Goal: Task Accomplishment & Management: Use online tool/utility

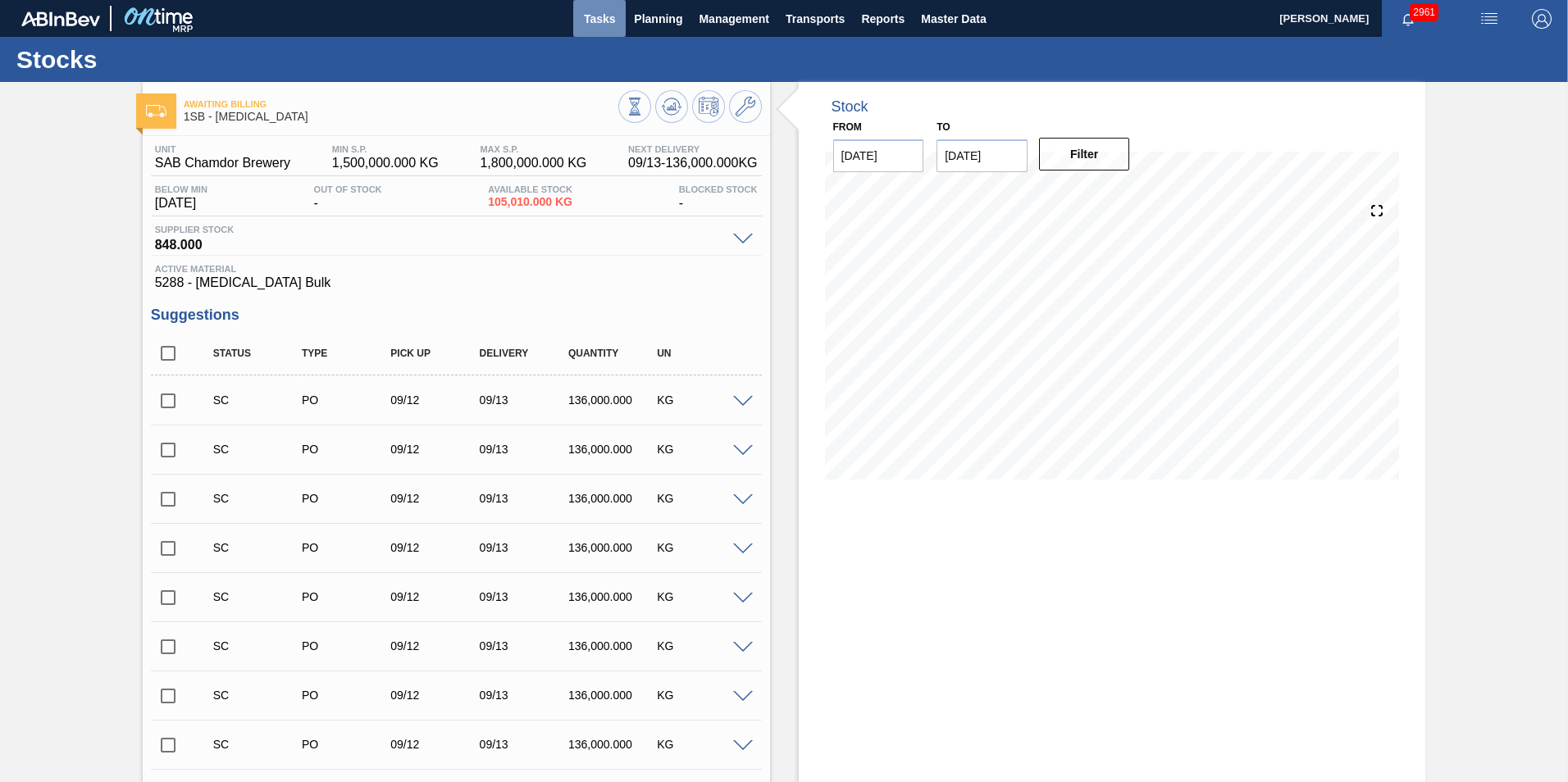
click at [615, 24] on span "Tasks" at bounding box center [600, 18] width 36 height 20
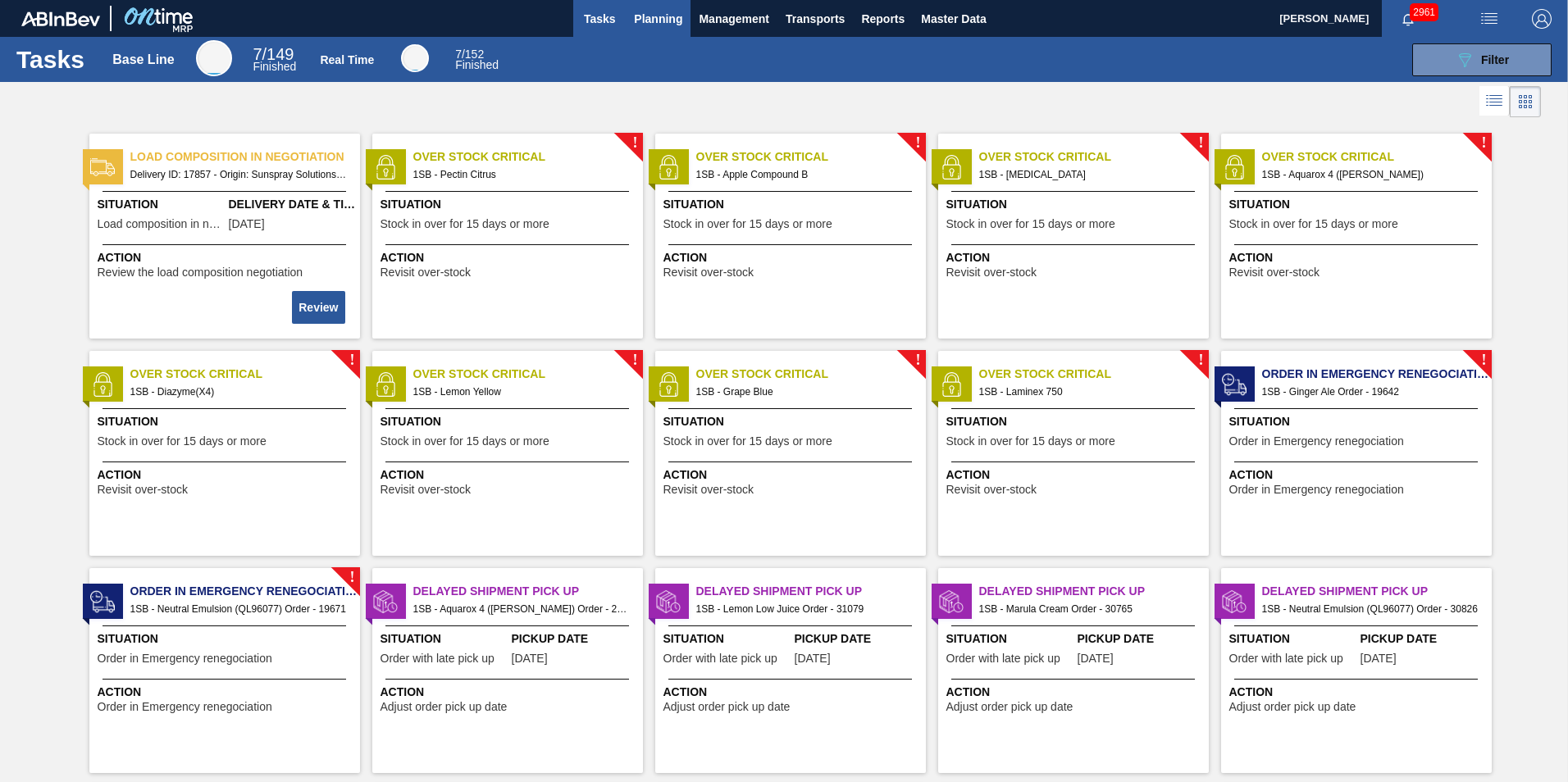
click at [651, 18] on span "Planning" at bounding box center [658, 18] width 49 height 20
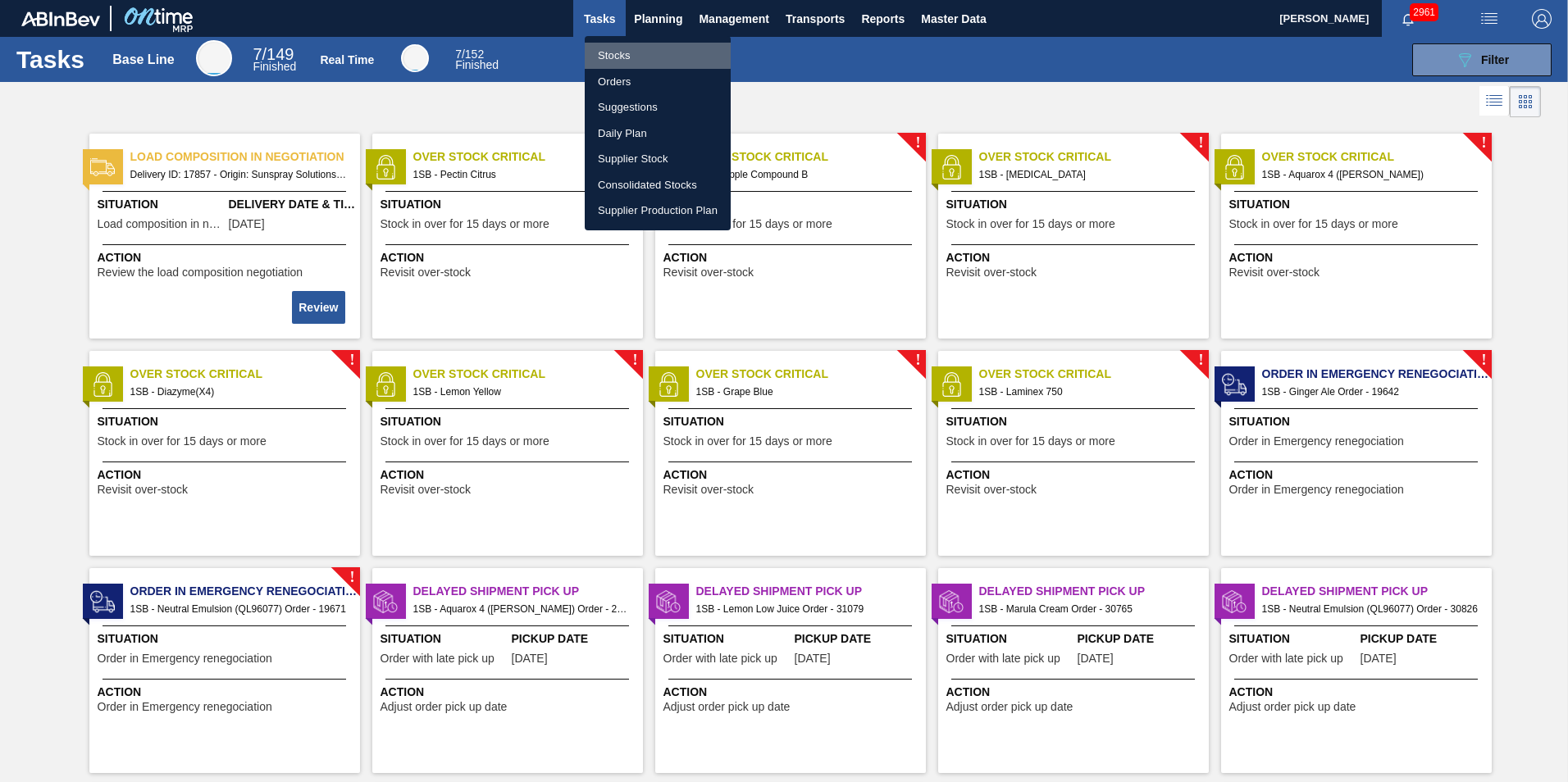
click at [623, 50] on li "Stocks" at bounding box center [657, 56] width 146 height 27
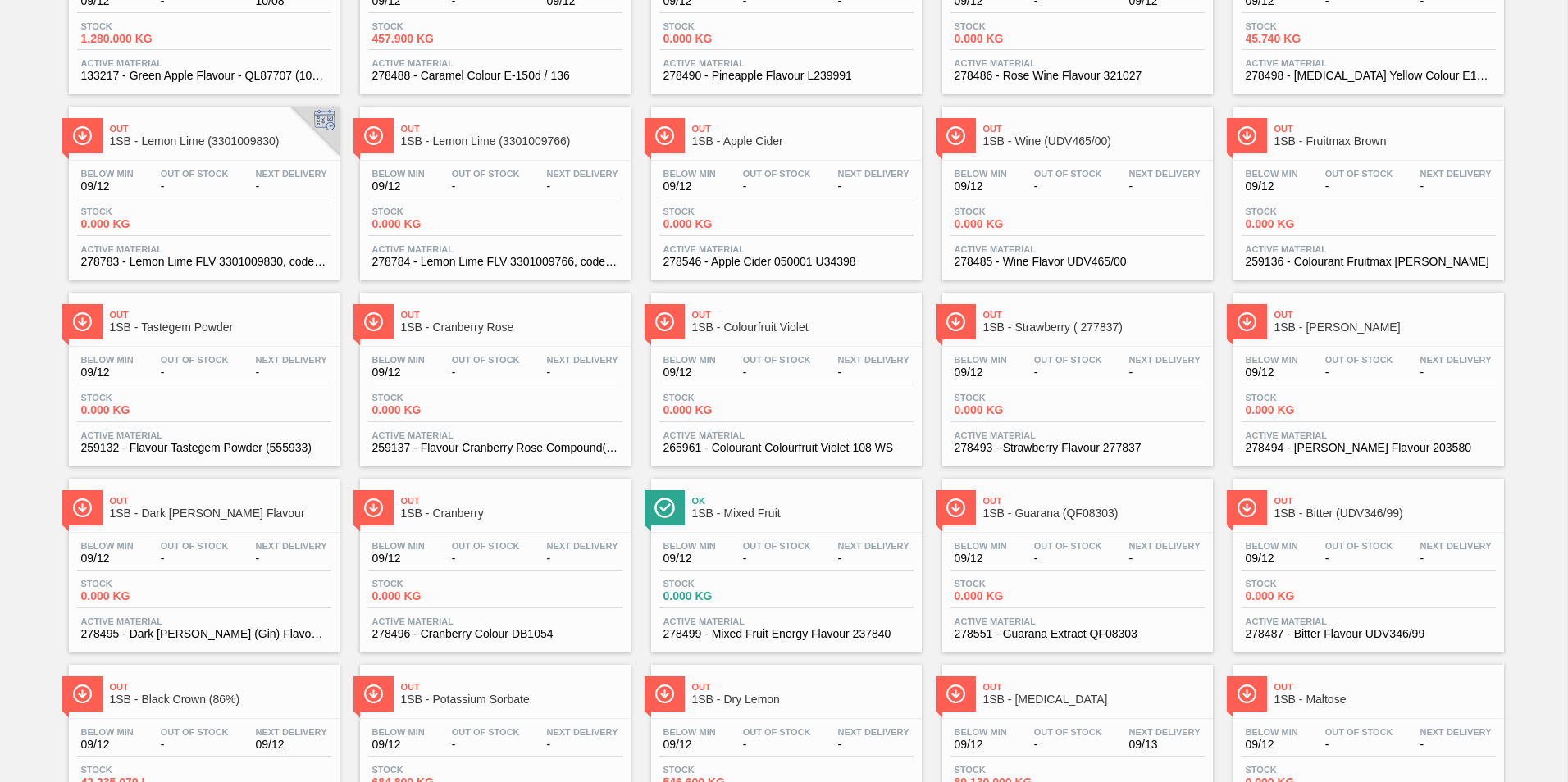
scroll to position [1241, 0]
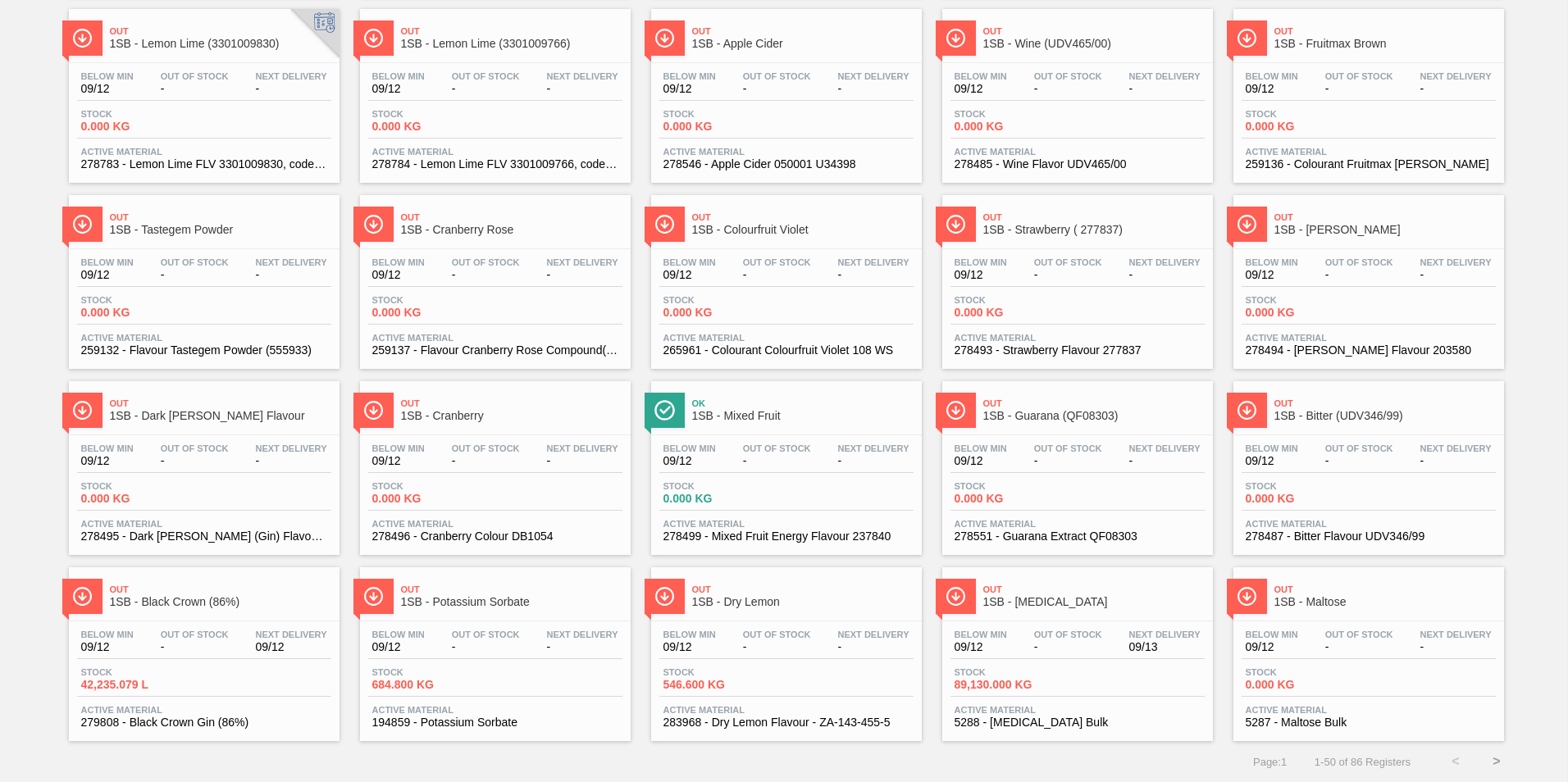
click at [1487, 761] on button ">" at bounding box center [1496, 761] width 41 height 41
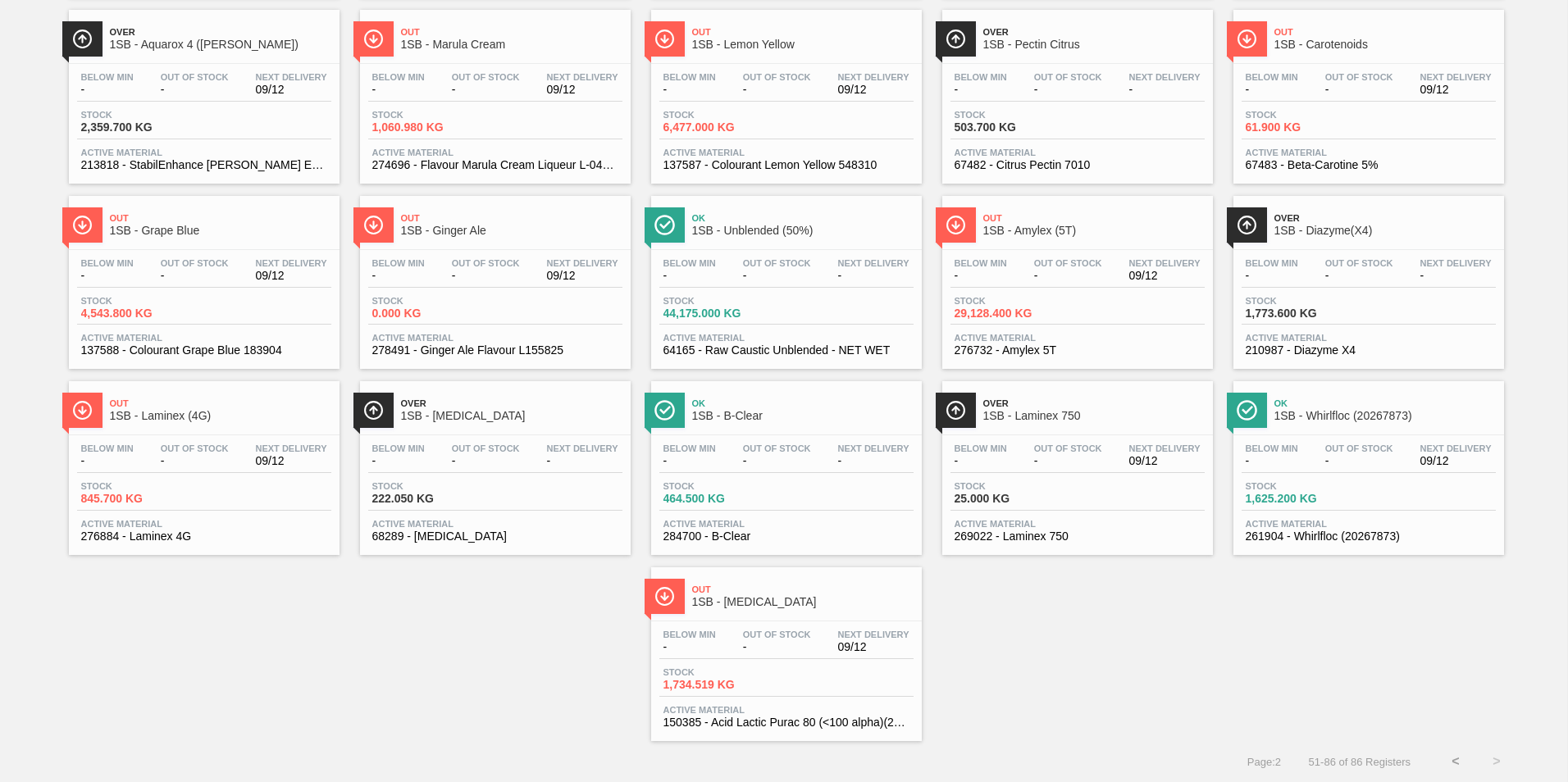
scroll to position [0, 0]
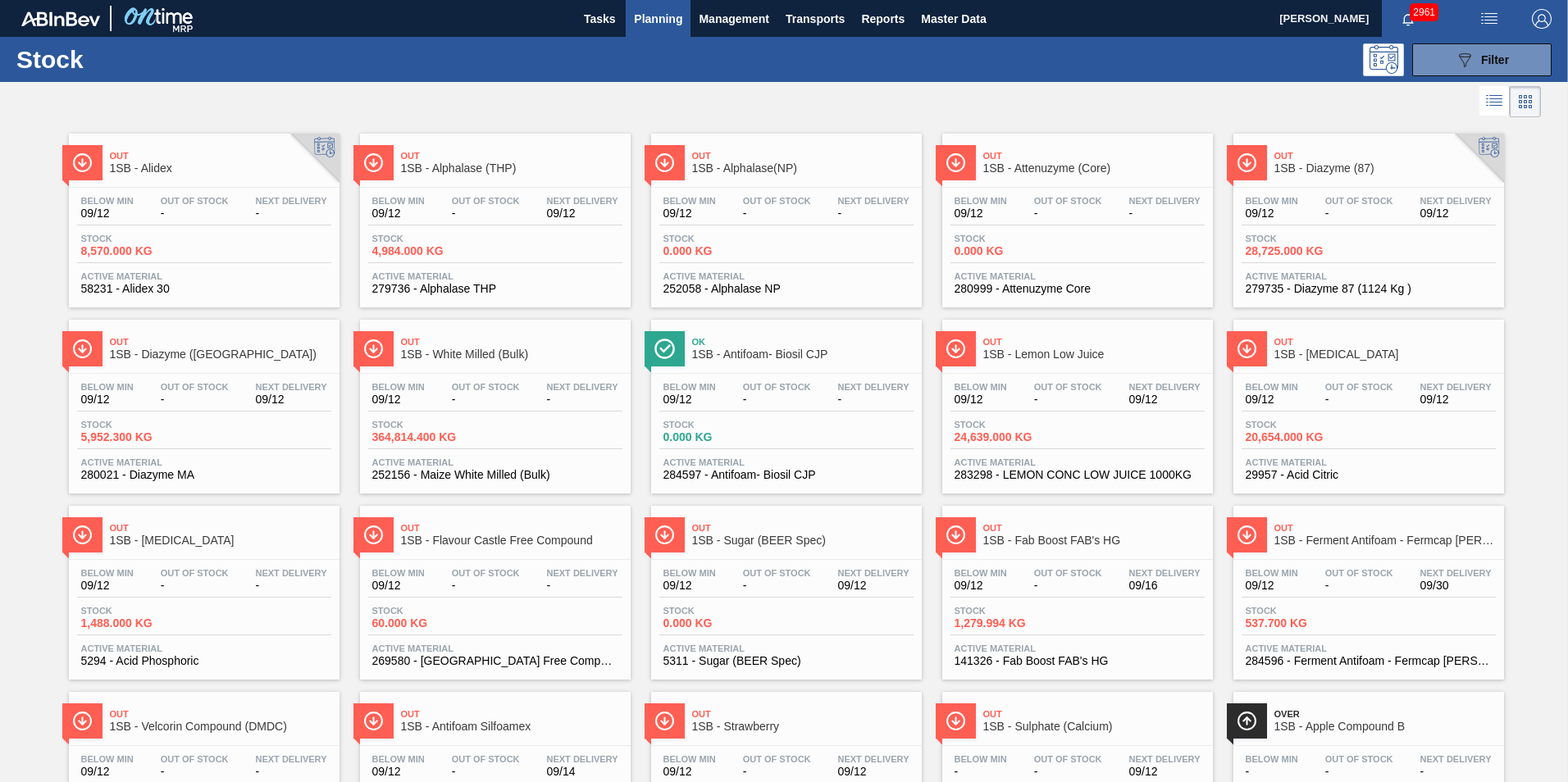
click at [486, 374] on div "Below Min 09/12 Out Of Stock - Next Delivery - Stock 364,814.400 KG Active Mate…" at bounding box center [496, 429] width 271 height 112
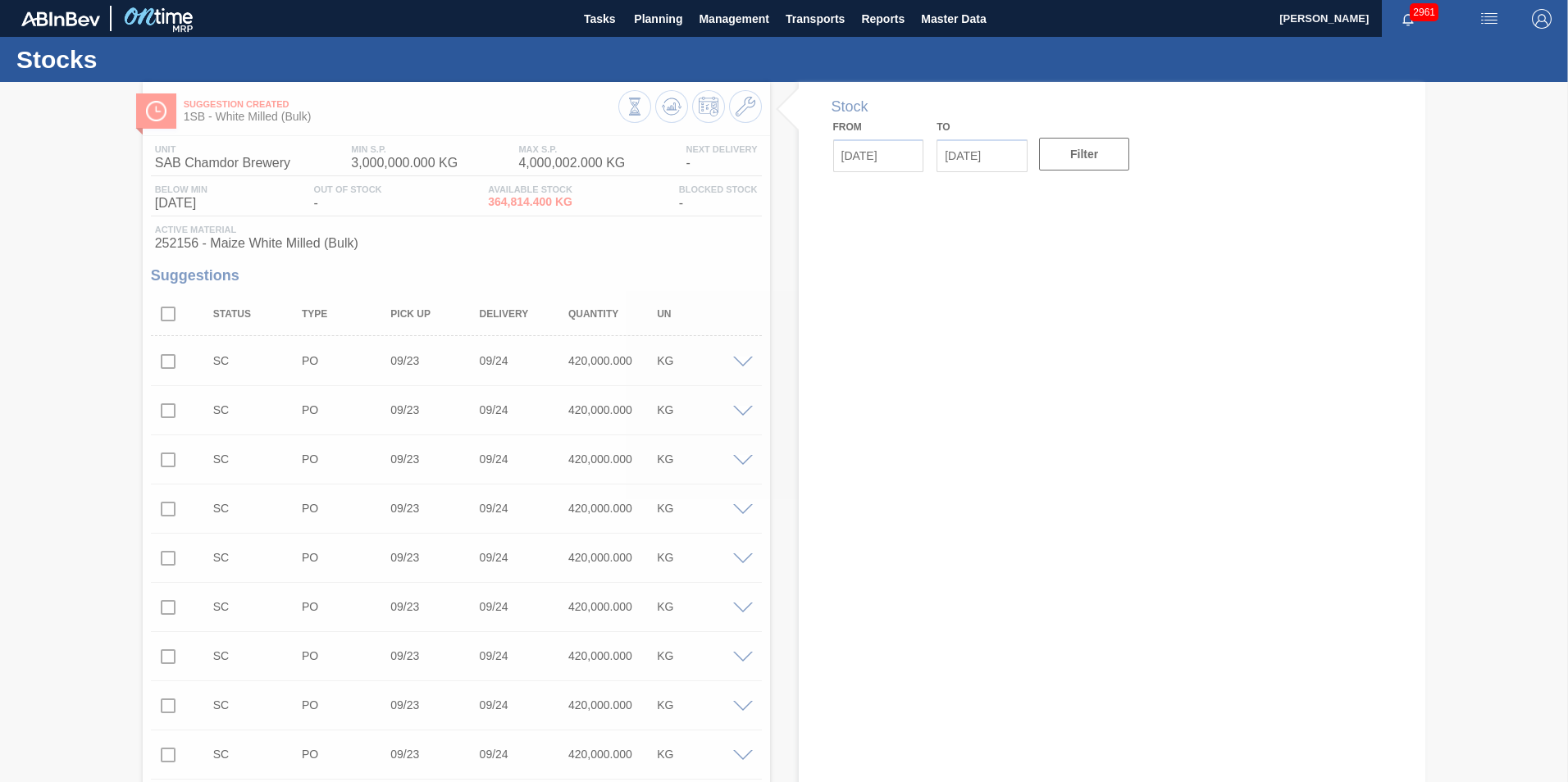
type input "[DATE]"
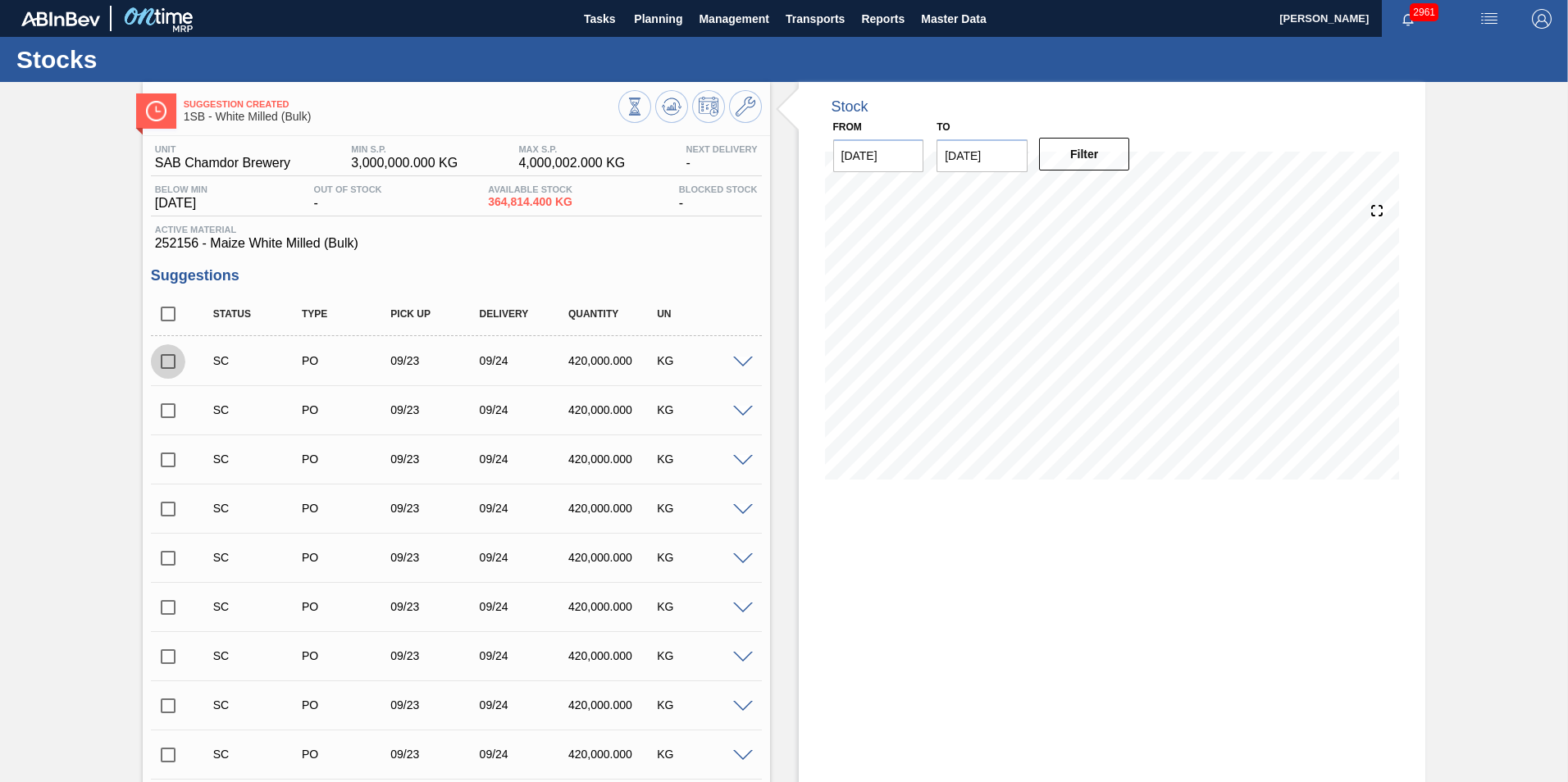
click at [166, 361] on input "checkbox" at bounding box center [168, 361] width 34 height 34
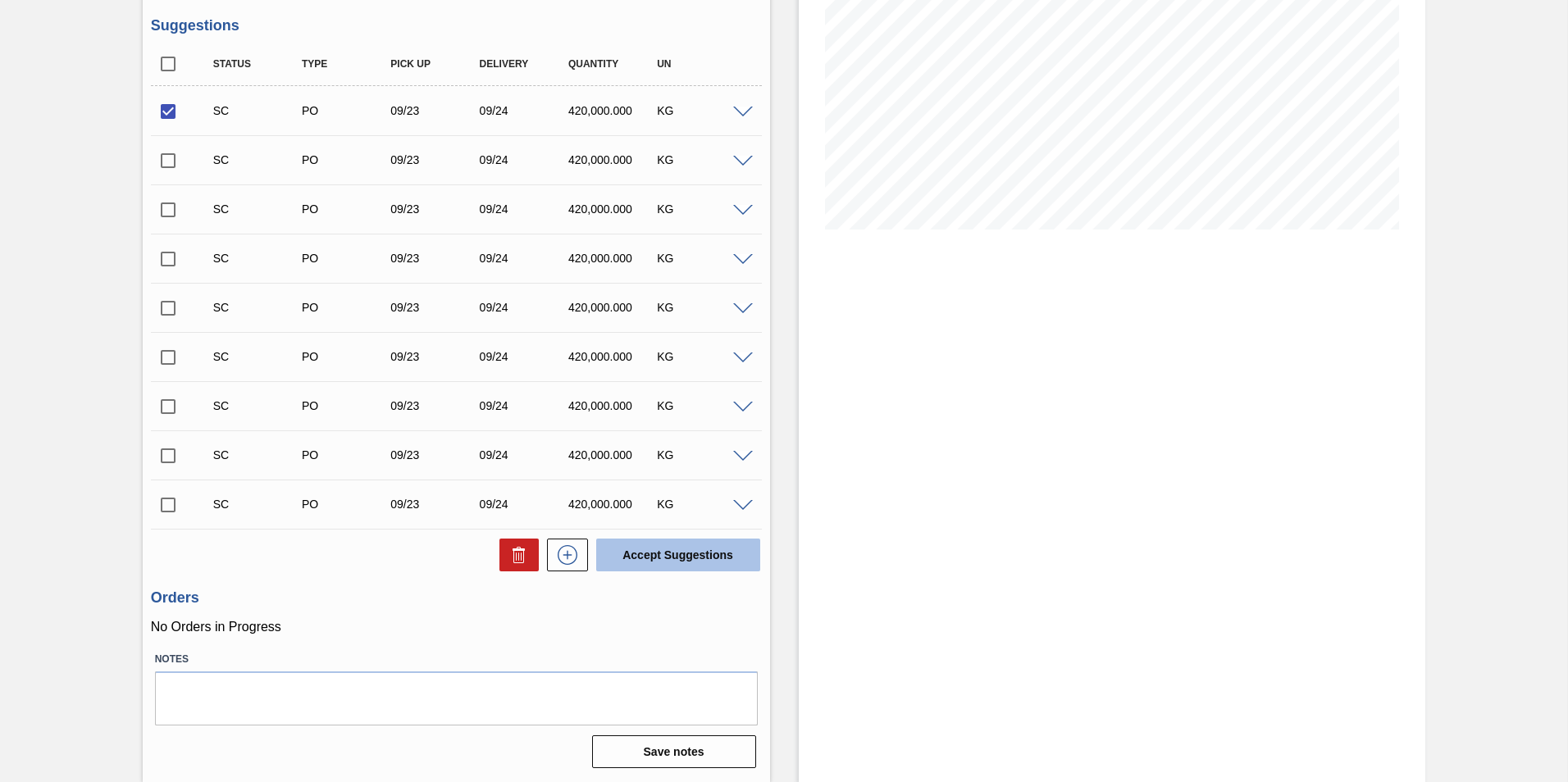
click at [669, 553] on button "Accept Suggestions" at bounding box center [678, 555] width 164 height 32
checkbox input "false"
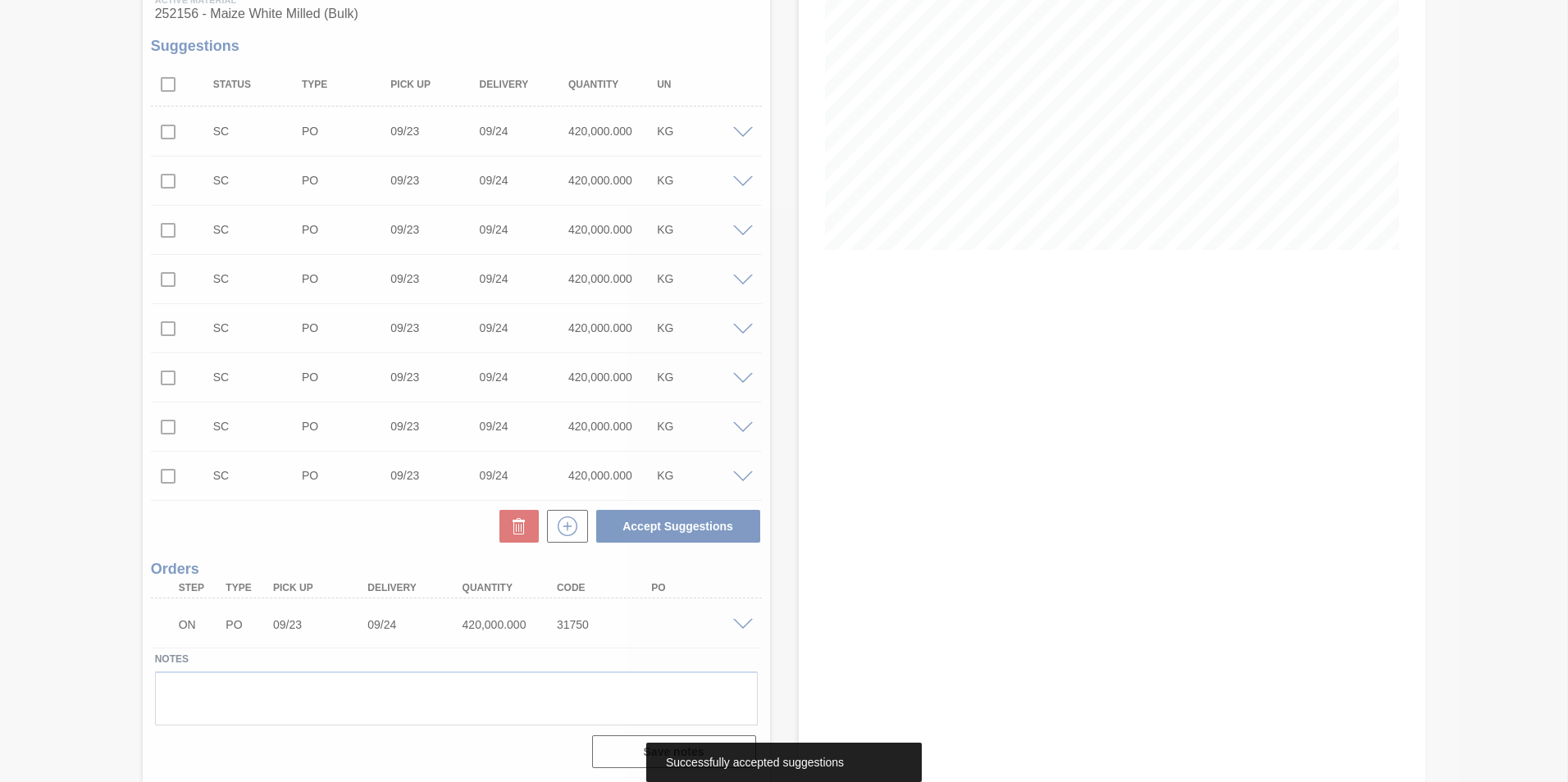
scroll to position [230, 0]
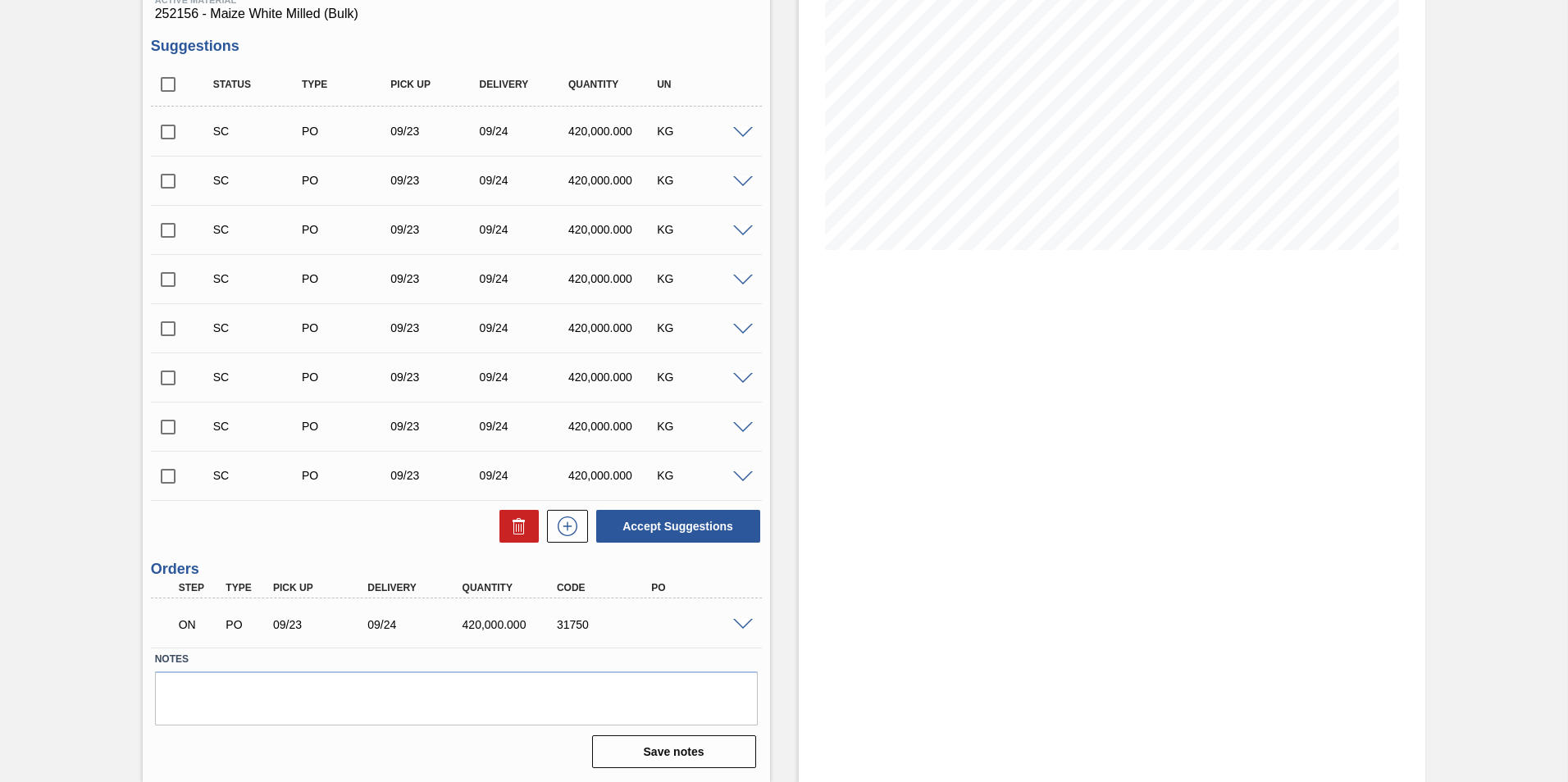
click at [1035, 540] on div "Stock From [DATE] to [DATE] Filter 09/13 Stock Projection 364,814.4 SAP Plannin…" at bounding box center [1113, 317] width 628 height 930
click at [1421, 517] on div "Stock From [DATE] to [DATE] Filter 09/13 Stock Projection 364,814.4 SAP Plannin…" at bounding box center [1113, 317] width 628 height 930
